Goal: Transaction & Acquisition: Purchase product/service

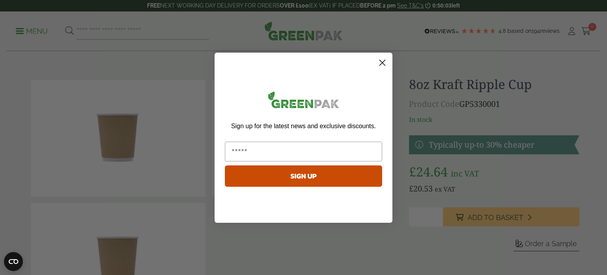
click at [384, 60] on circle "Close dialog" at bounding box center [382, 62] width 13 height 13
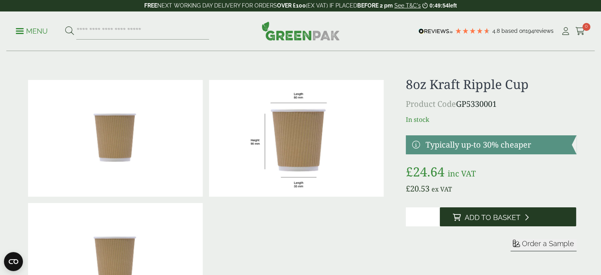
click at [492, 219] on span "Add to Basket" at bounding box center [492, 217] width 56 height 9
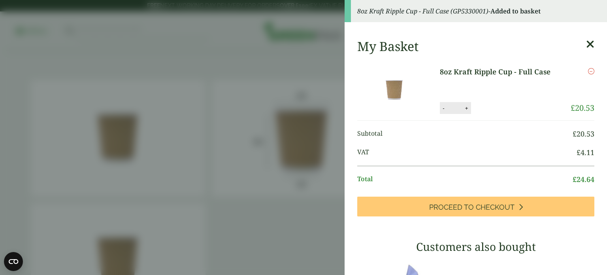
click at [588, 72] on icon "Remove this item" at bounding box center [591, 71] width 6 height 6
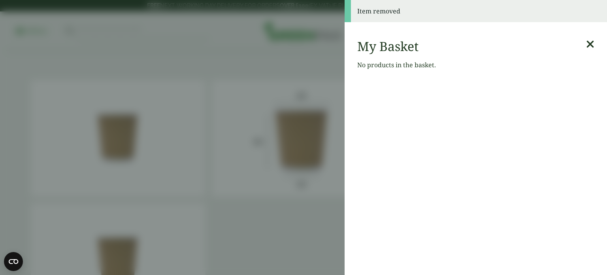
click at [586, 43] on icon at bounding box center [590, 44] width 8 height 11
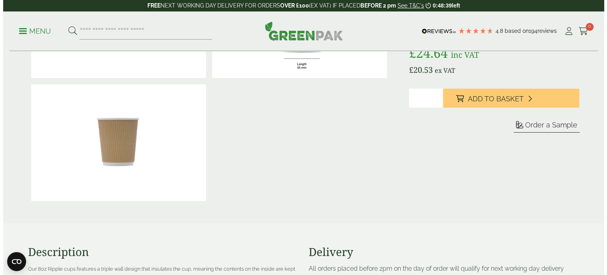
scroll to position [142, 0]
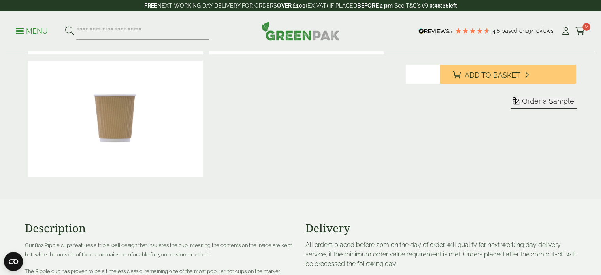
click at [21, 30] on span at bounding box center [20, 30] width 8 height 1
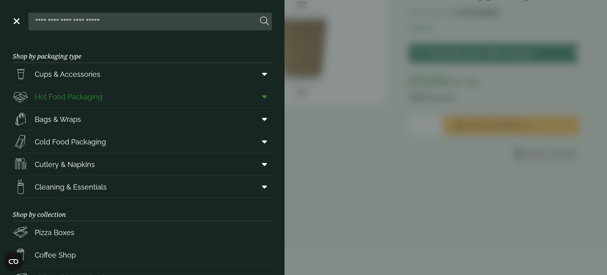
click at [262, 97] on icon at bounding box center [264, 96] width 5 height 8
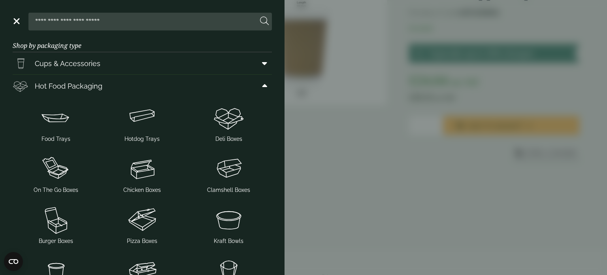
scroll to position [0, 0]
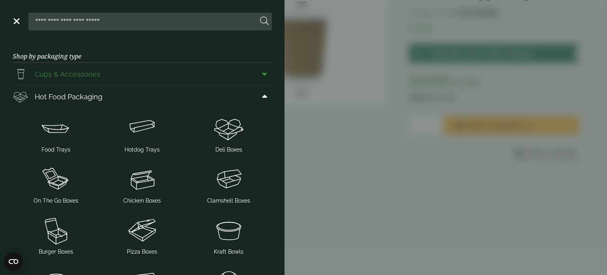
click at [262, 72] on icon at bounding box center [264, 74] width 5 height 8
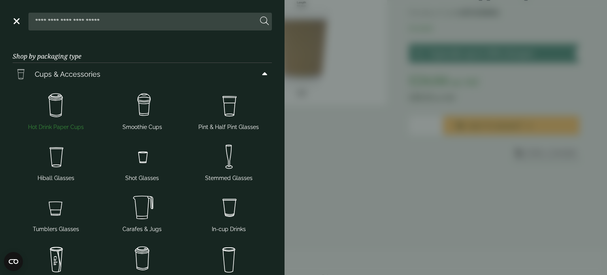
click at [57, 99] on img at bounding box center [56, 106] width 80 height 32
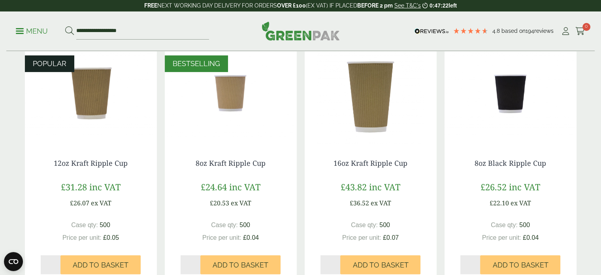
scroll to position [190, 0]
